Goal: Find specific page/section

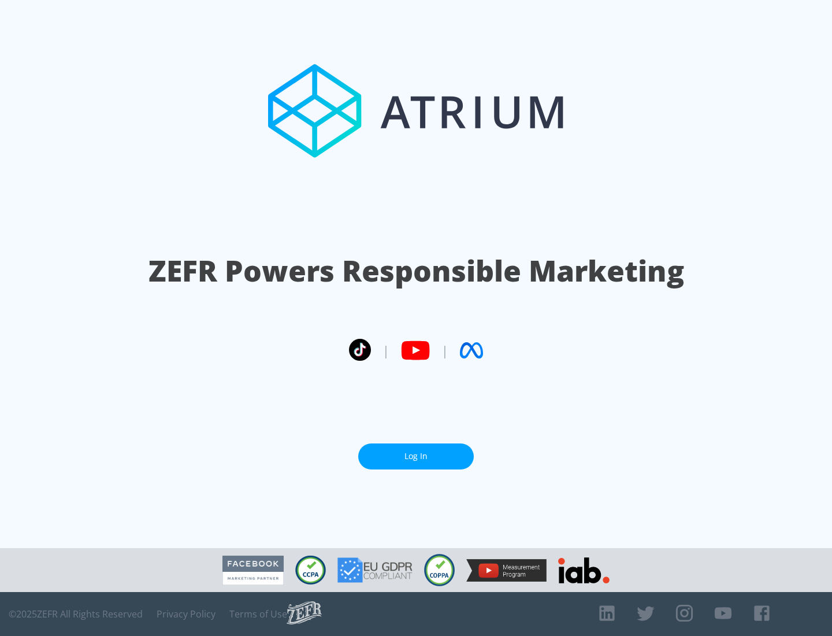
click at [416, 456] on link "Log In" at bounding box center [416, 456] width 116 height 26
